Goal: Task Accomplishment & Management: Use online tool/utility

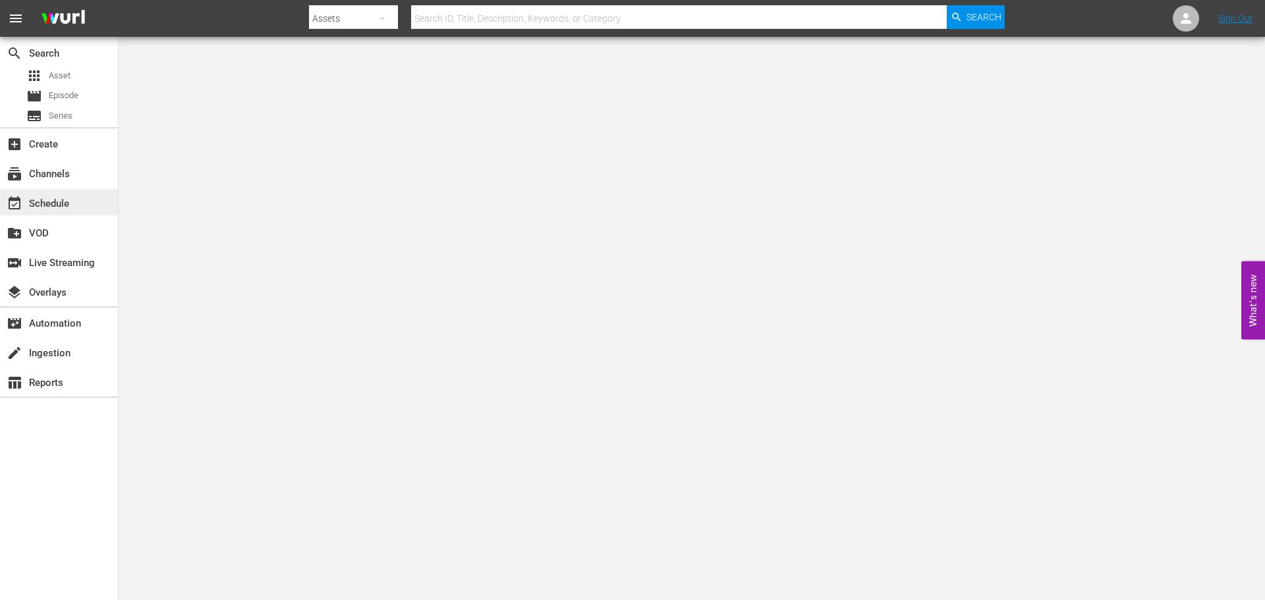
click at [56, 200] on div "event_available Schedule" at bounding box center [37, 202] width 74 height 12
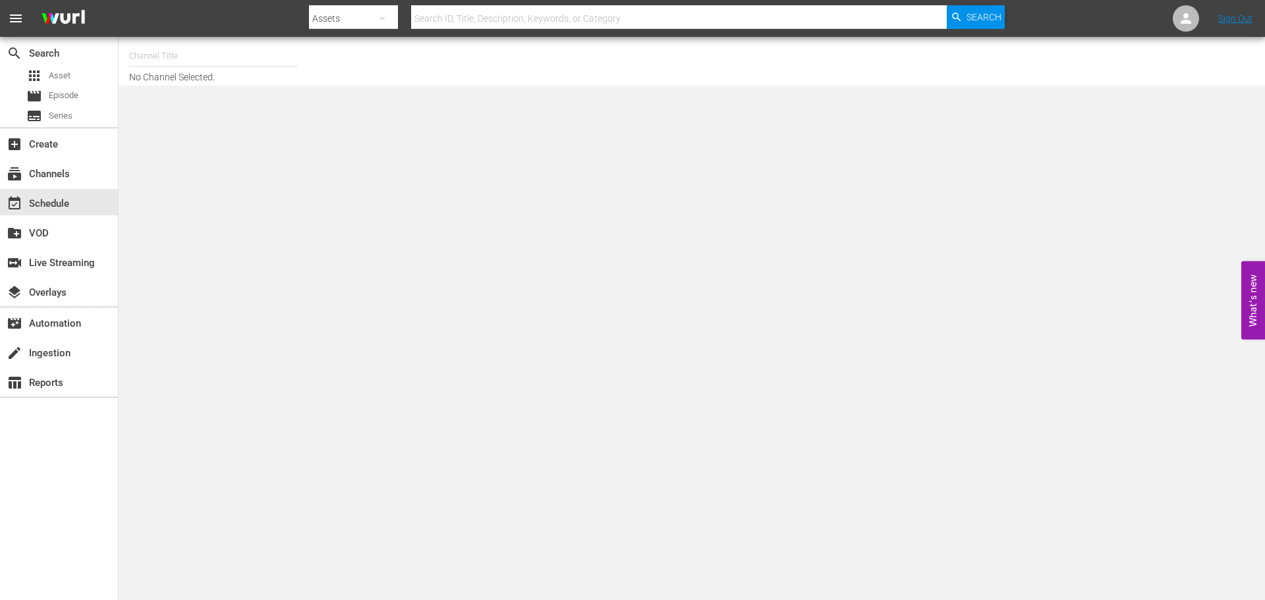
click at [150, 59] on input "text" at bounding box center [213, 56] width 169 height 32
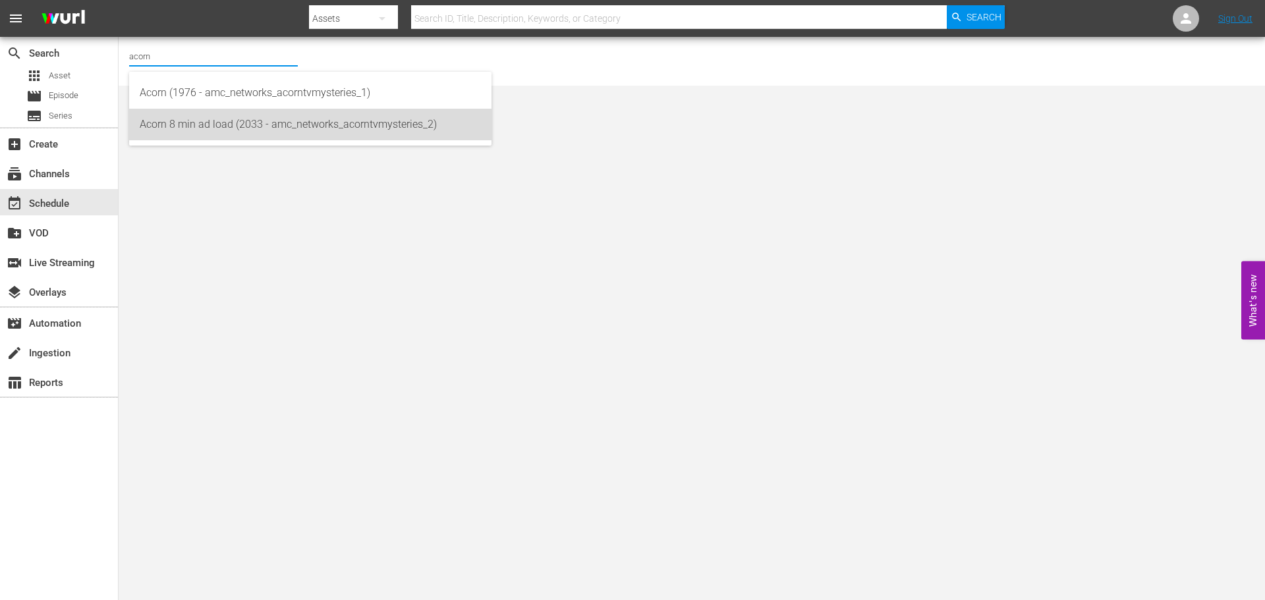
click at [217, 122] on div "Acorn 8 min ad load (2033 - amc_networks_acorntvmysteries_2)" at bounding box center [310, 125] width 341 height 32
type input "Acorn 8 min ad load (2033 - amc_networks_acorntvmysteries_2)"
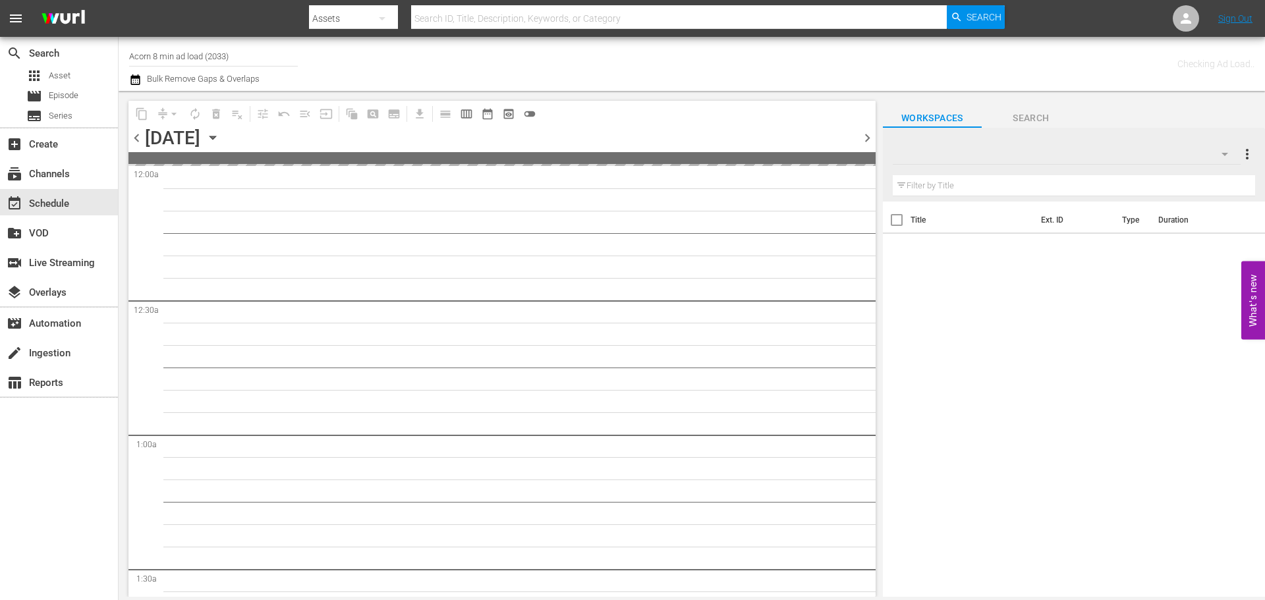
click at [220, 142] on icon "button" at bounding box center [213, 137] width 14 height 14
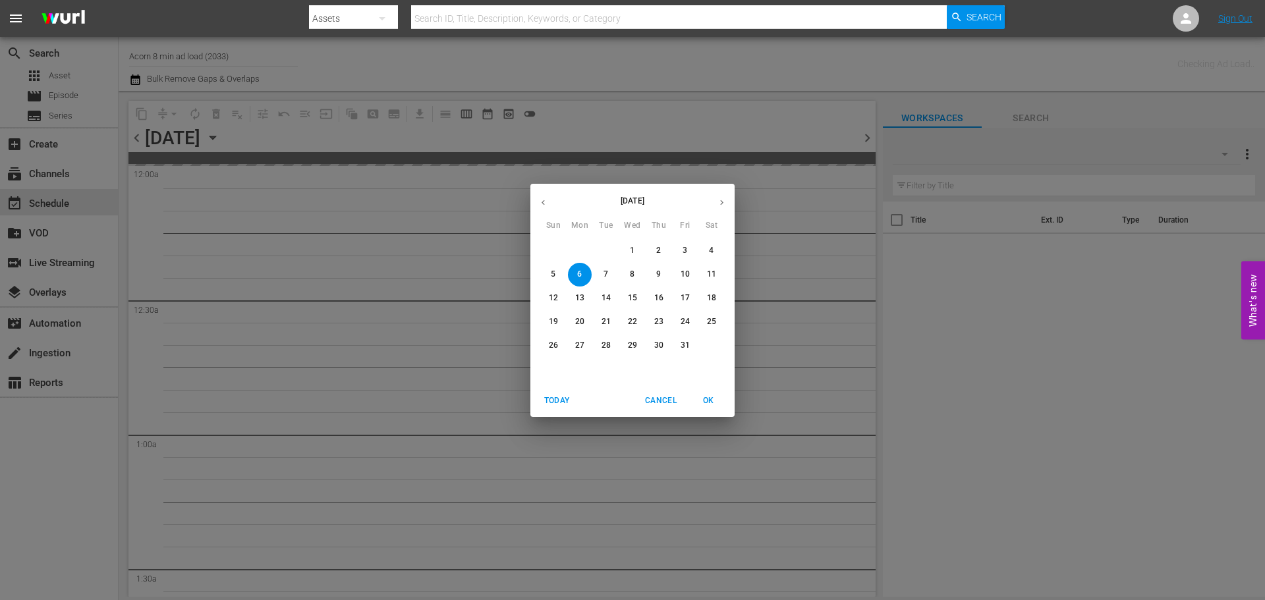
click at [721, 191] on button "button" at bounding box center [722, 203] width 26 height 26
click at [711, 242] on button "1" at bounding box center [712, 251] width 24 height 24
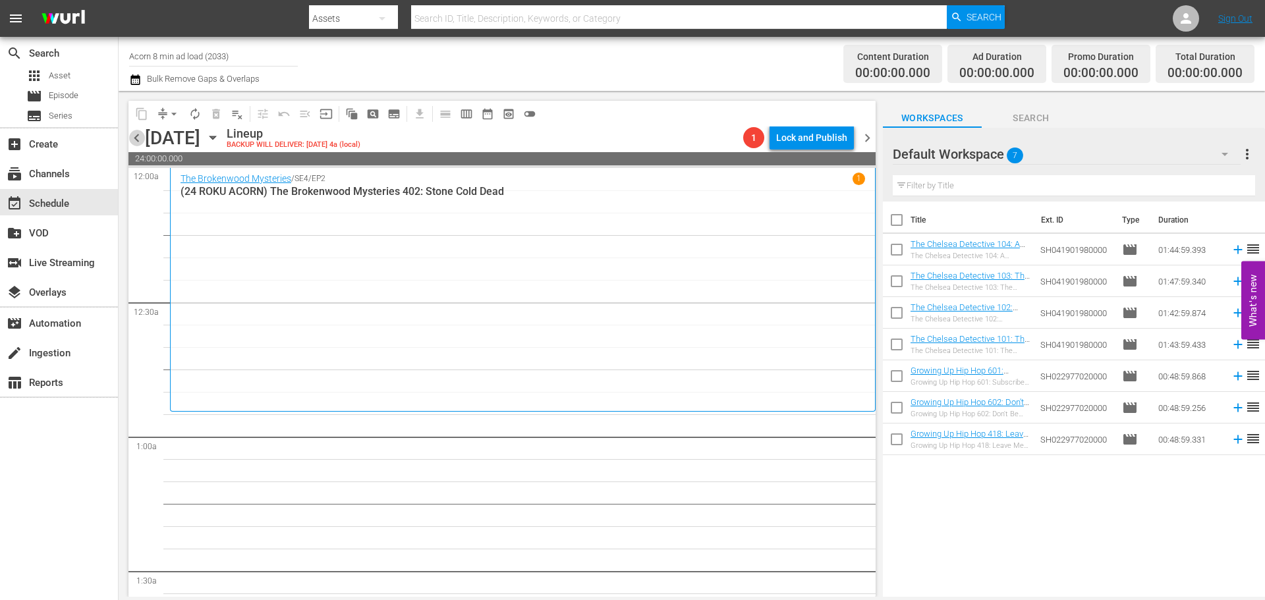
click at [134, 130] on span "chevron_left" at bounding box center [136, 138] width 16 height 16
